Goal: Navigation & Orientation: Find specific page/section

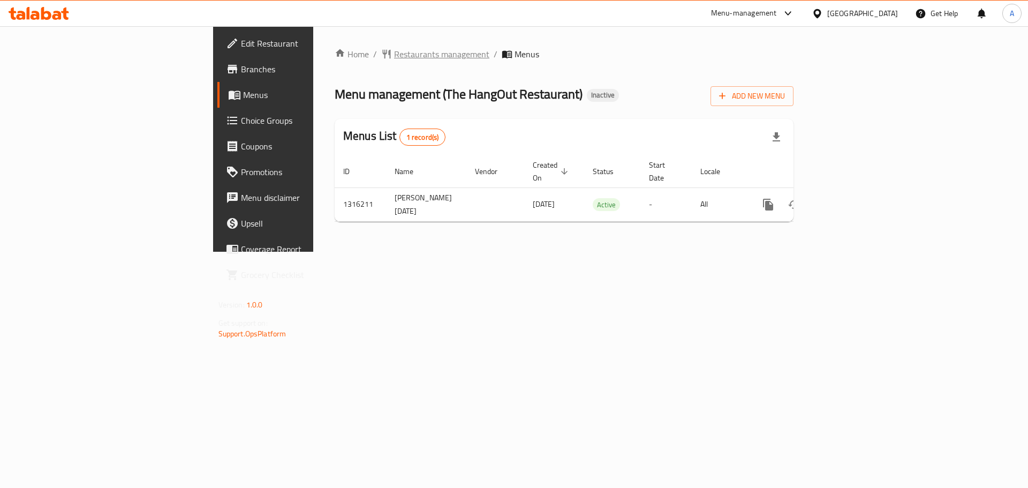
click at [394, 55] on span "Restaurants management" at bounding box center [441, 54] width 95 height 13
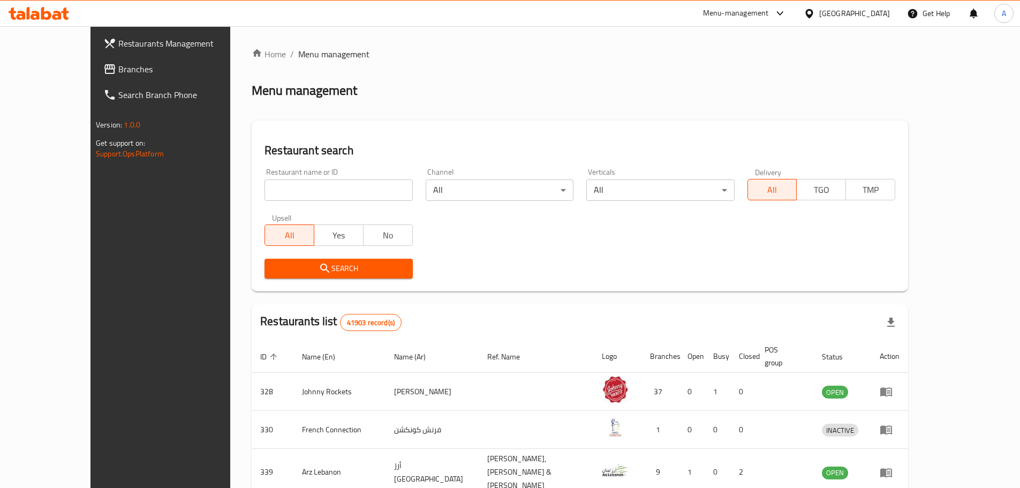
click at [98, 61] on link "Branches" at bounding box center [178, 69] width 166 height 26
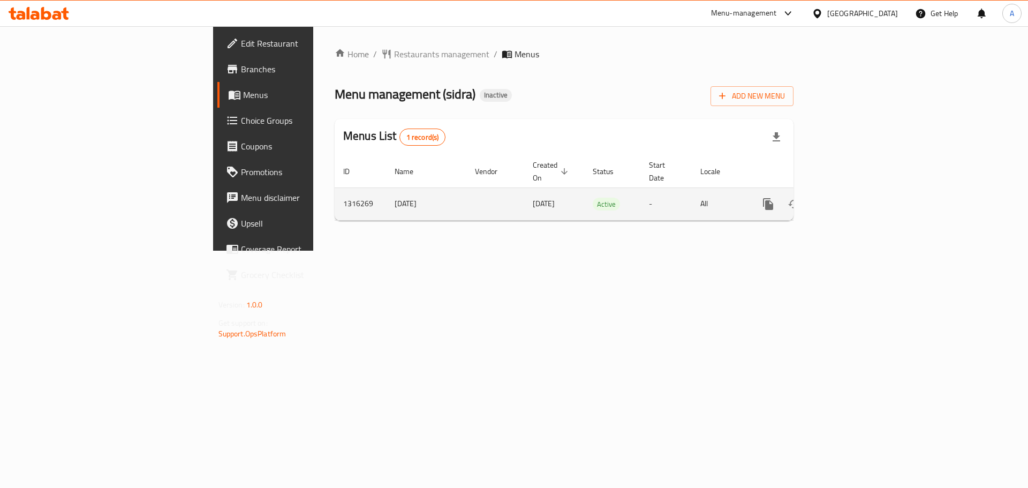
click at [852, 198] on icon "enhanced table" at bounding box center [845, 204] width 13 height 13
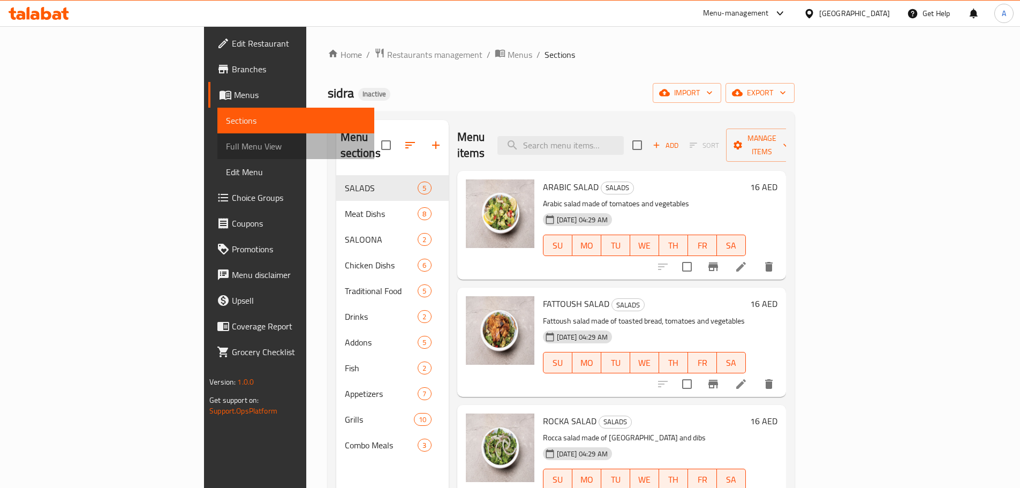
click at [226, 144] on span "Full Menu View" at bounding box center [296, 146] width 140 height 13
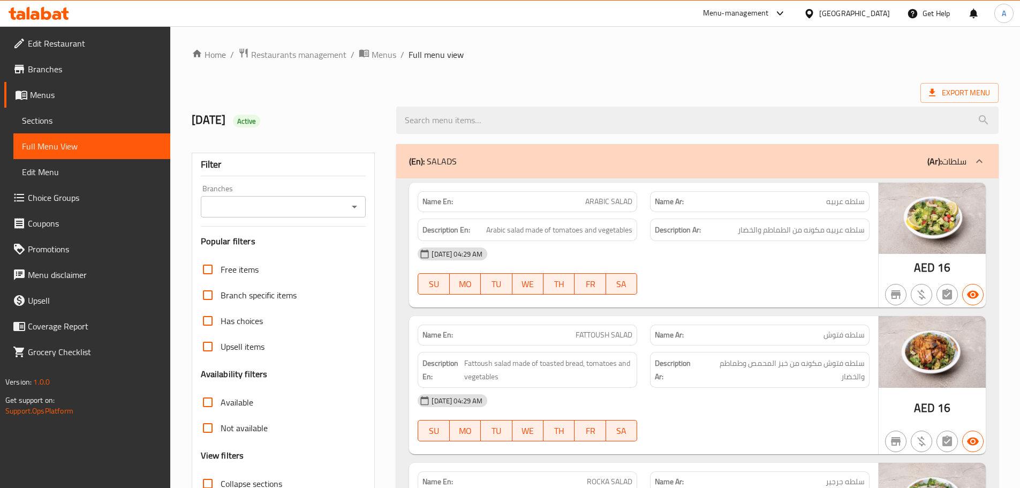
scroll to position [268, 0]
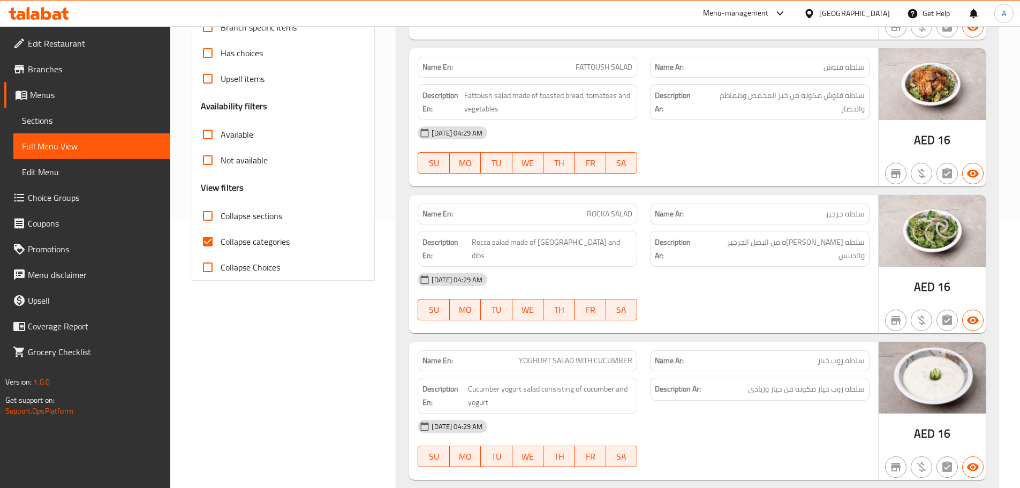
click at [221, 247] on span "Collapse categories" at bounding box center [255, 241] width 69 height 13
click at [221, 247] on input "Collapse categories" at bounding box center [208, 242] width 26 height 26
checkbox input "false"
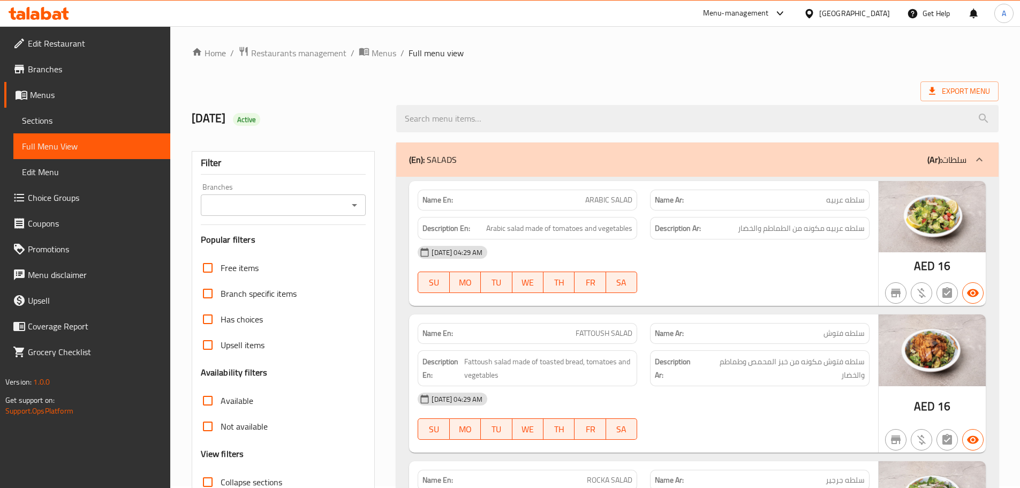
scroll to position [0, 0]
drag, startPoint x: 931, startPoint y: 267, endPoint x: 913, endPoint y: 267, distance: 18.7
click at [913, 267] on div "AED 16" at bounding box center [931, 245] width 107 height 125
click at [965, 104] on div at bounding box center [697, 120] width 615 height 40
drag, startPoint x: 936, startPoint y: 270, endPoint x: 909, endPoint y: 269, distance: 26.8
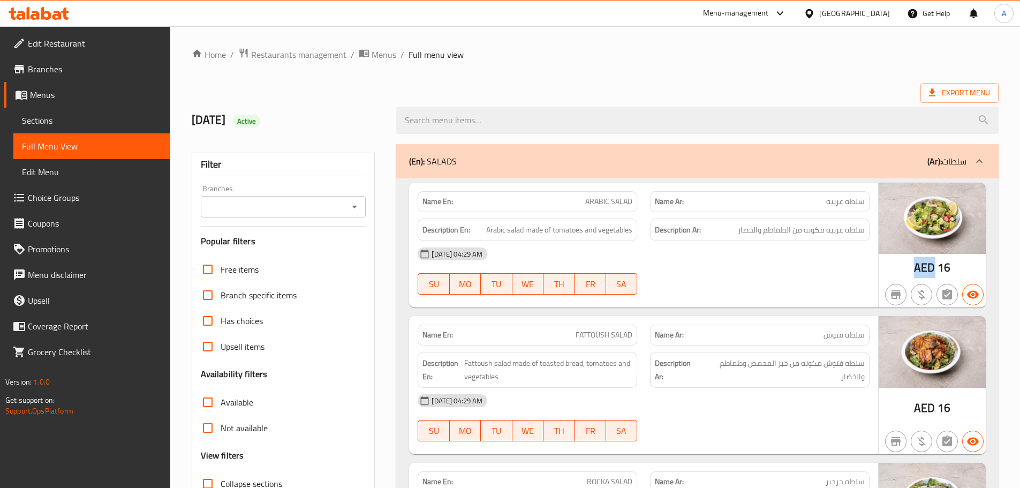
click at [909, 269] on div "AED 16" at bounding box center [931, 245] width 107 height 125
copy span "AED"
click at [768, 267] on div "08-10-2025 04:29 AM" at bounding box center [643, 254] width 465 height 26
